Goal: Transaction & Acquisition: Subscribe to service/newsletter

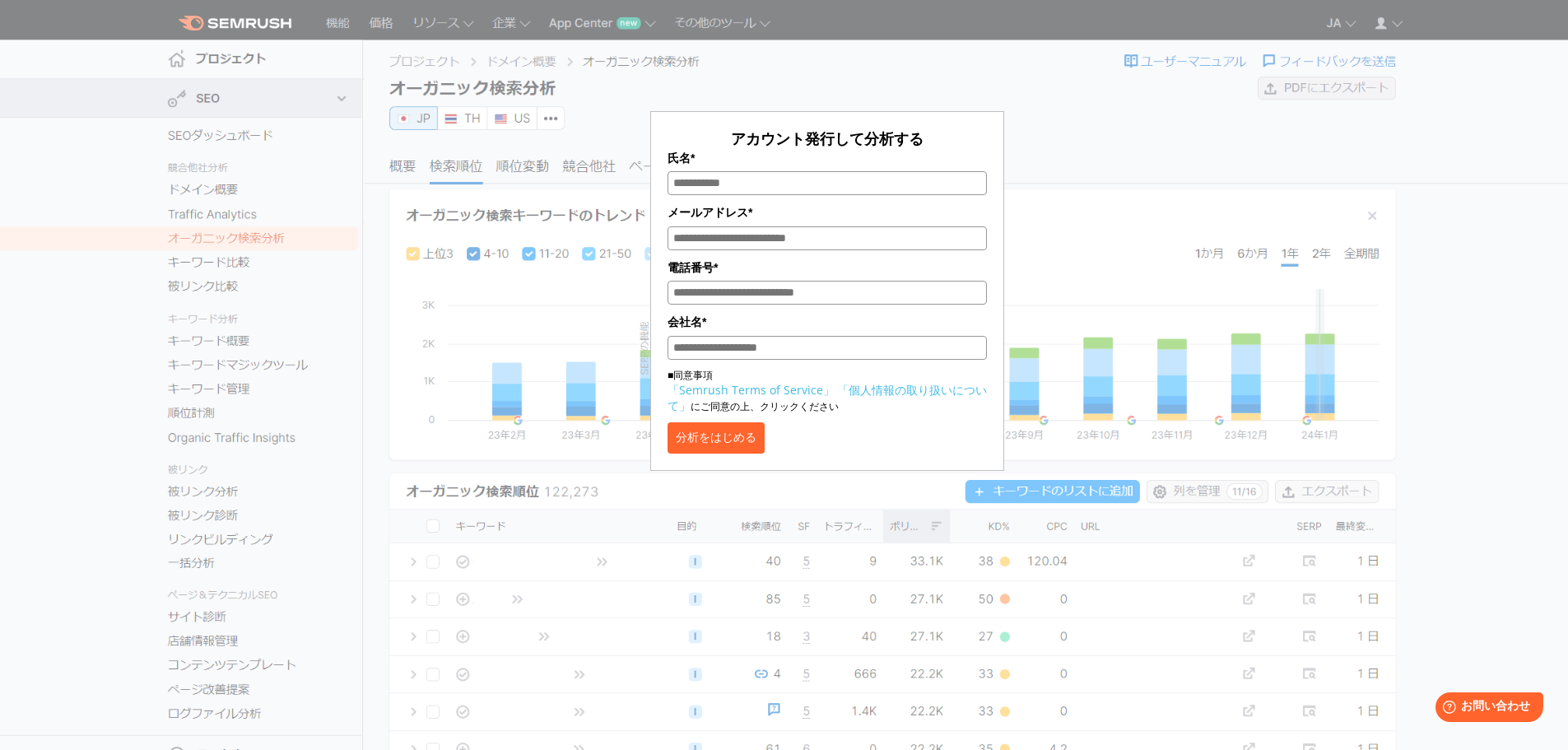
click at [1267, 259] on div "アカウント発行して分析する 氏名* メールアドレス* 電話番号* 会社名* ■同意事項 「Semrush Terms of Service」 「個人情報の取り…" at bounding box center [827, 239] width 1325 height 462
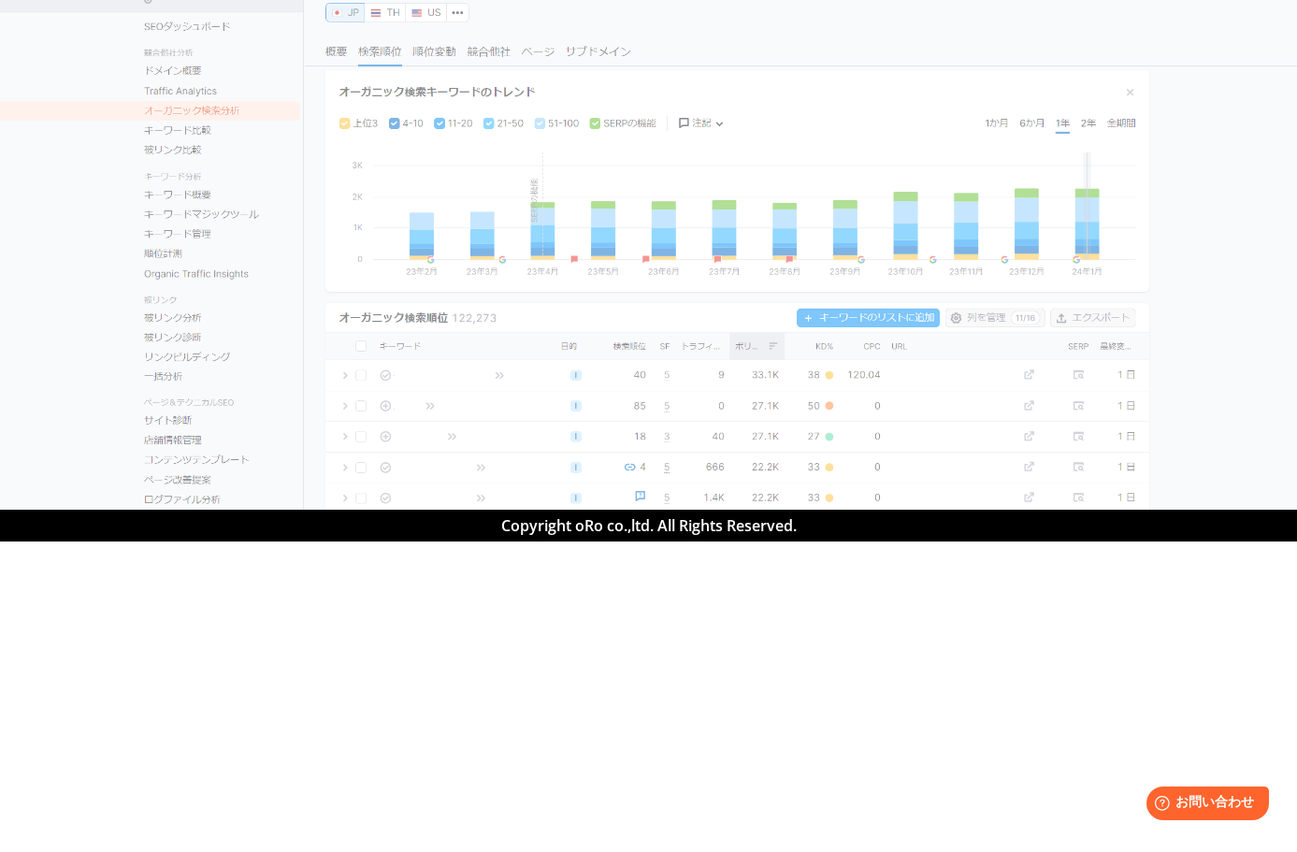
click at [822, 199] on section at bounding box center [648, 254] width 1297 height 509
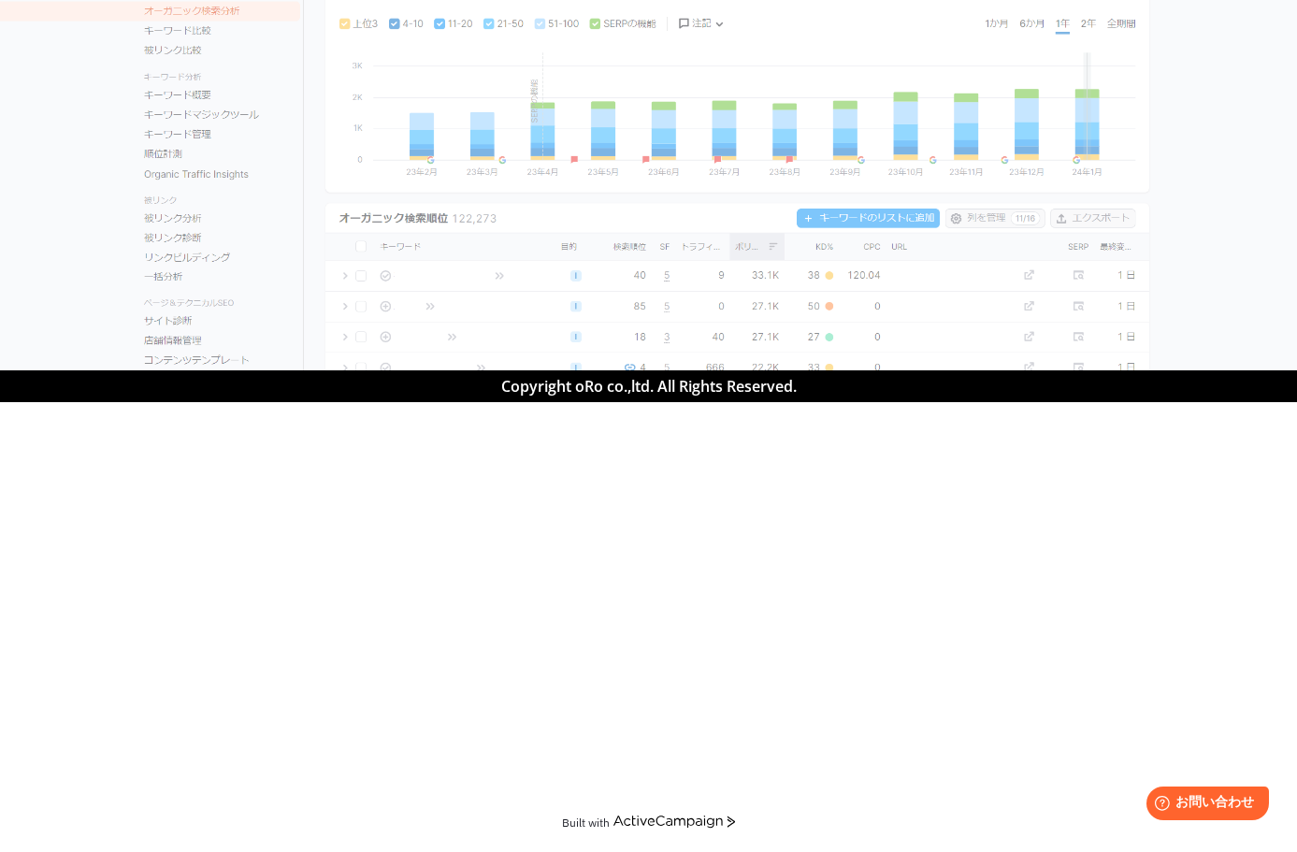
click at [853, 259] on section at bounding box center [648, 155] width 1297 height 430
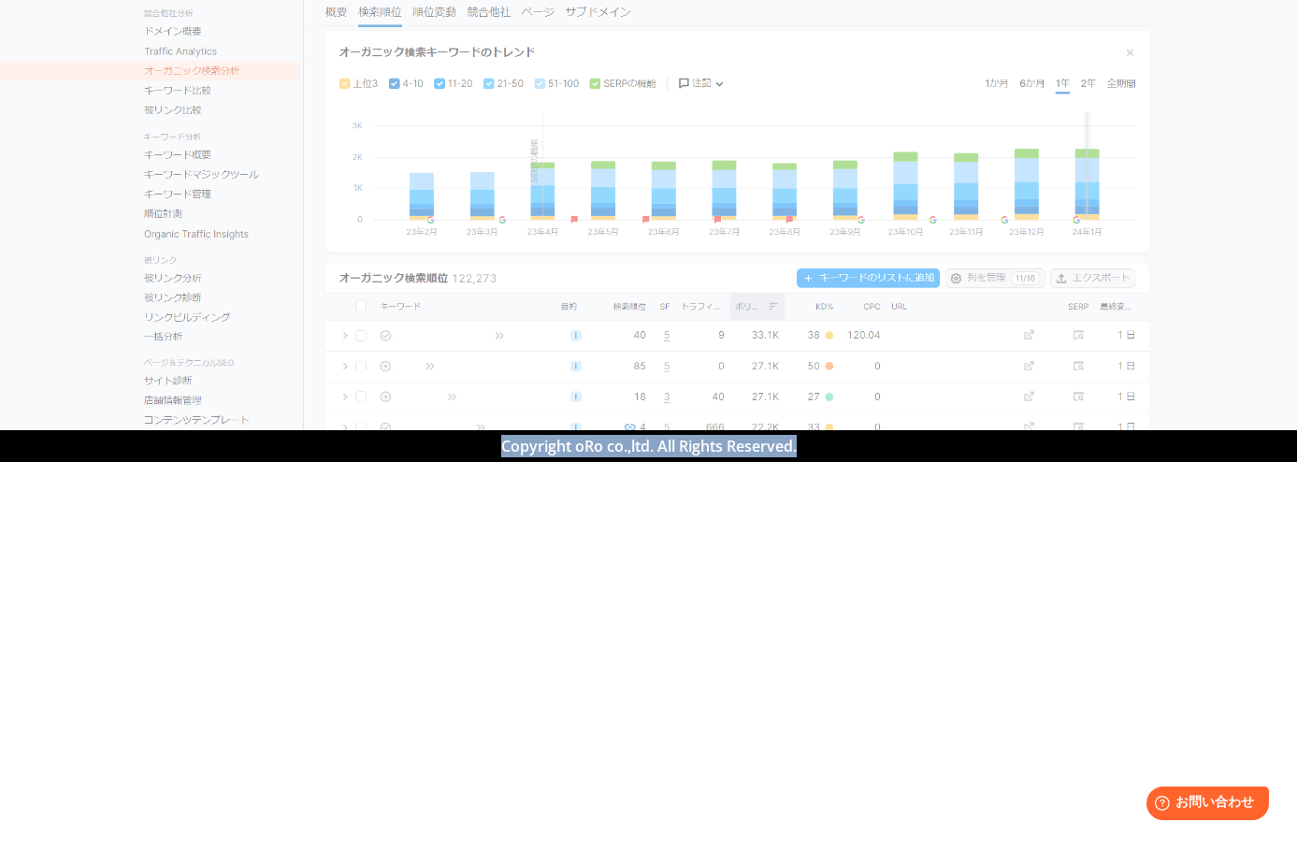
drag, startPoint x: 1083, startPoint y: 141, endPoint x: 1182, endPoint y: 249, distance: 145.6
click at [1019, 424] on section at bounding box center [648, 215] width 1297 height 430
drag, startPoint x: 1195, startPoint y: 503, endPoint x: 1285, endPoint y: 155, distance: 359.4
click at [1191, 610] on div "14日間 無料トライアルを開始！ 氏名* メールアドレス* 電話番号* 会社名* ■同意事項 「Semrush Terms of Service」 「個人情報…" at bounding box center [648, 426] width 1297 height 852
